Goal: Use online tool/utility

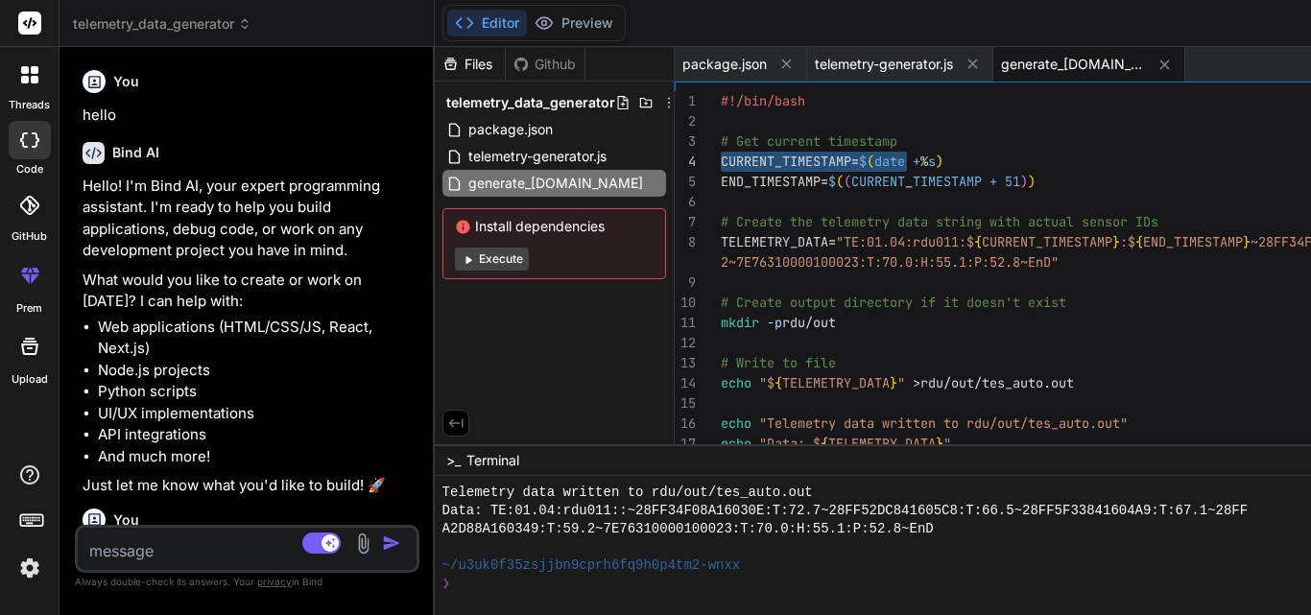
scroll to position [638, 0]
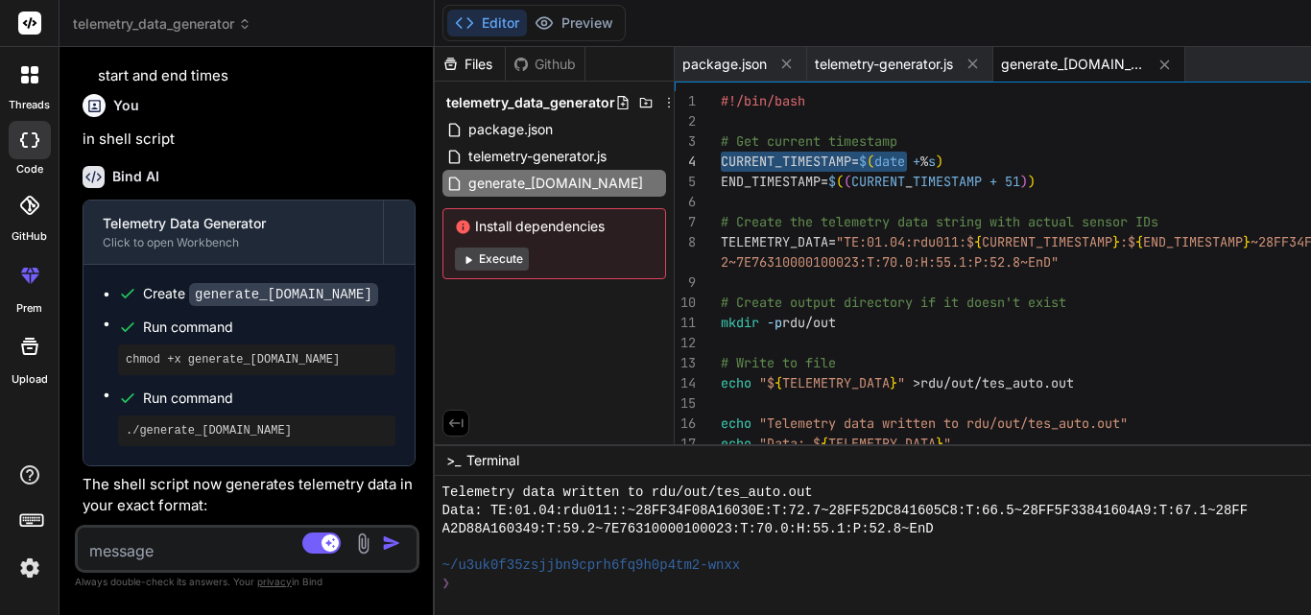
click at [222, 546] on textarea at bounding box center [219, 545] width 282 height 35
paste textarea "0 1,5,9,13,17,21 * * *"
type textarea "0 1,5,9,13,17,21 * * *"
type textarea "x"
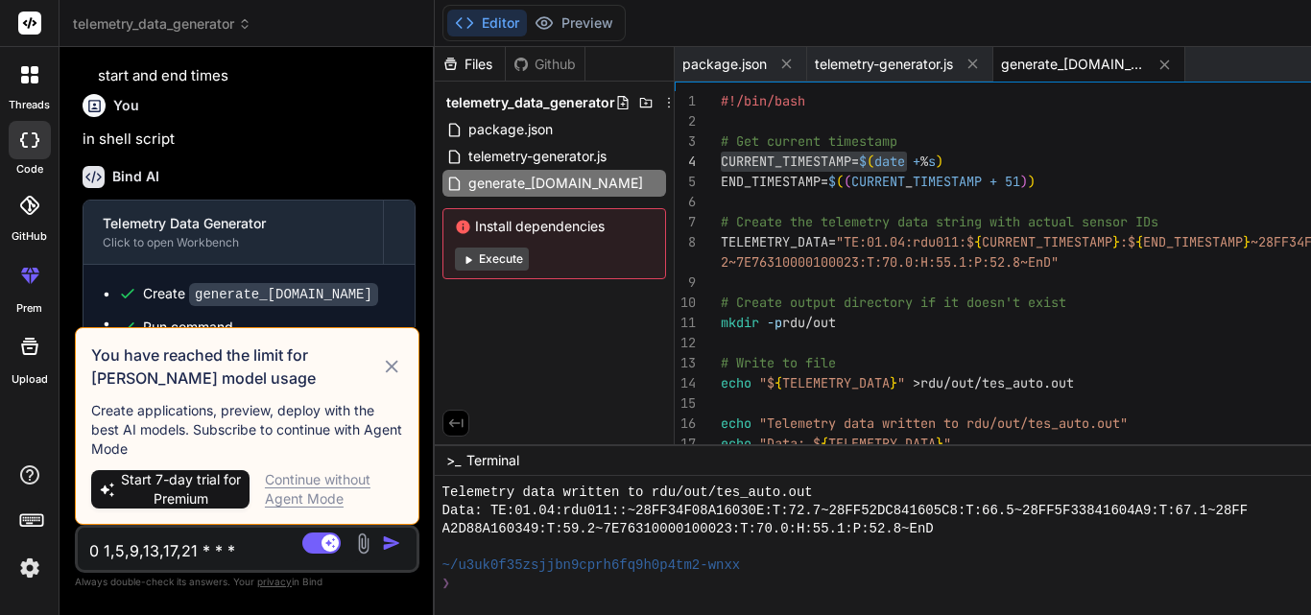
type textarea "0 1,5,9,13,17,21 * * *"
click at [402, 378] on icon at bounding box center [391, 366] width 21 height 23
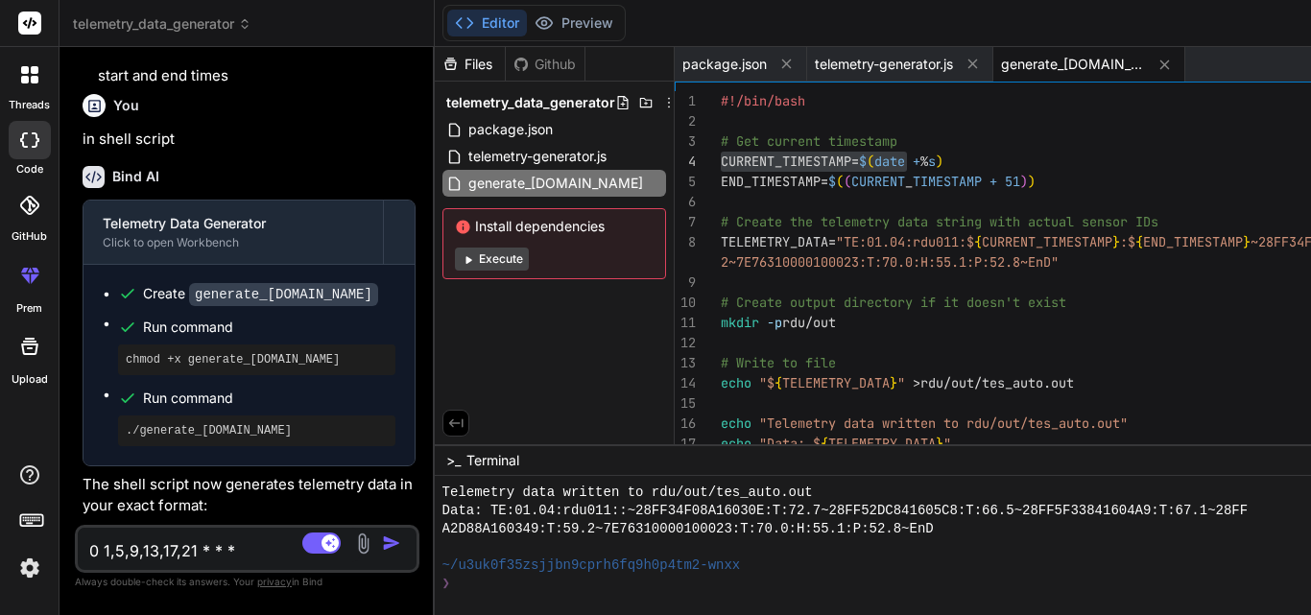
click at [401, 541] on img "button" at bounding box center [391, 543] width 19 height 19
type textarea "x"
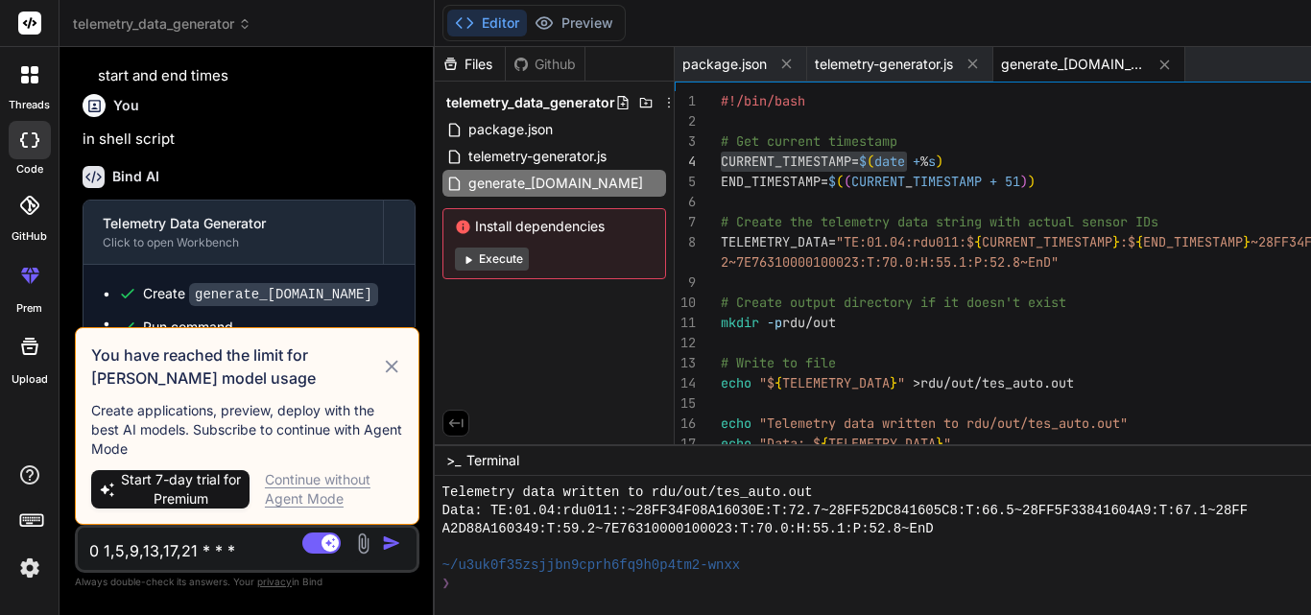
click at [220, 585] on p "Always double-check its answers. Your privacy in [GEOGRAPHIC_DATA]" at bounding box center [247, 582] width 344 height 18
drag, startPoint x: 198, startPoint y: 542, endPoint x: 95, endPoint y: 532, distance: 103.2
click at [81, 549] on textarea "0 1,5,9,13,17,21 * * *" at bounding box center [219, 545] width 282 height 35
